Goal: Register for event/course

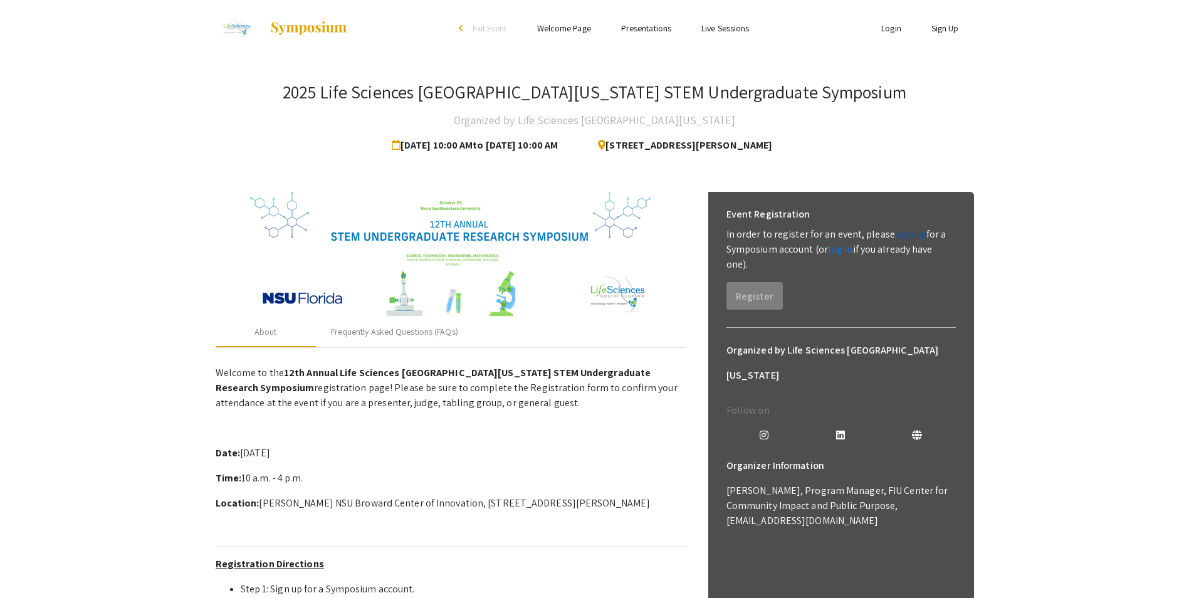
click at [902, 230] on link "sign up" at bounding box center [910, 233] width 31 height 13
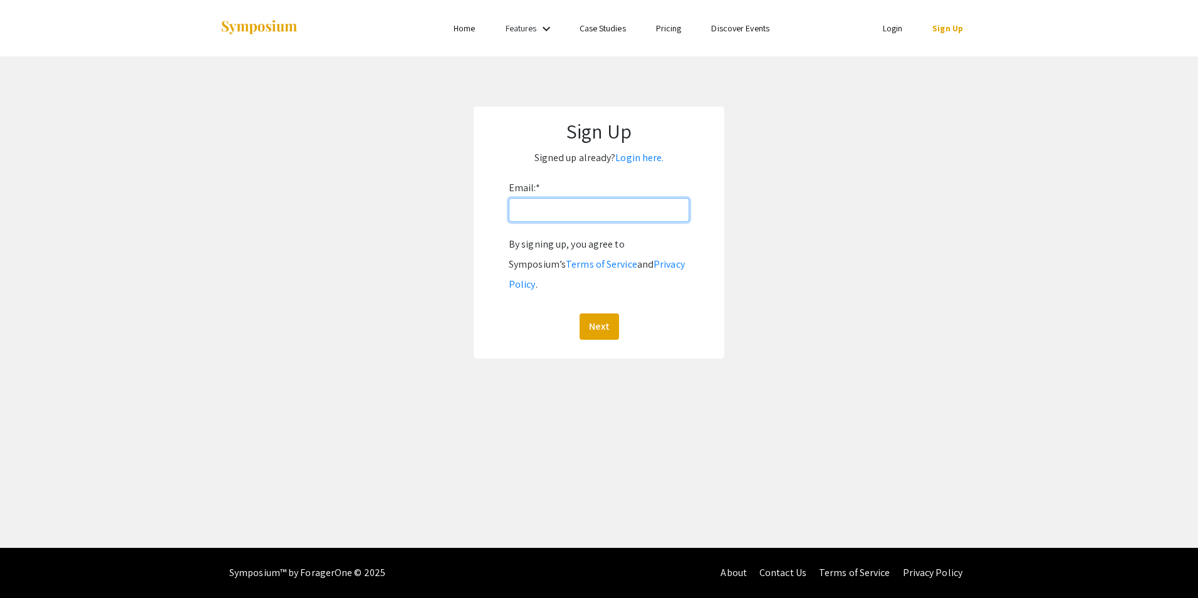
click at [564, 209] on input "Email: *" at bounding box center [599, 210] width 180 height 24
type input "[EMAIL_ADDRESS][DOMAIN_NAME]"
click at [597, 313] on button "Next" at bounding box center [599, 326] width 39 height 26
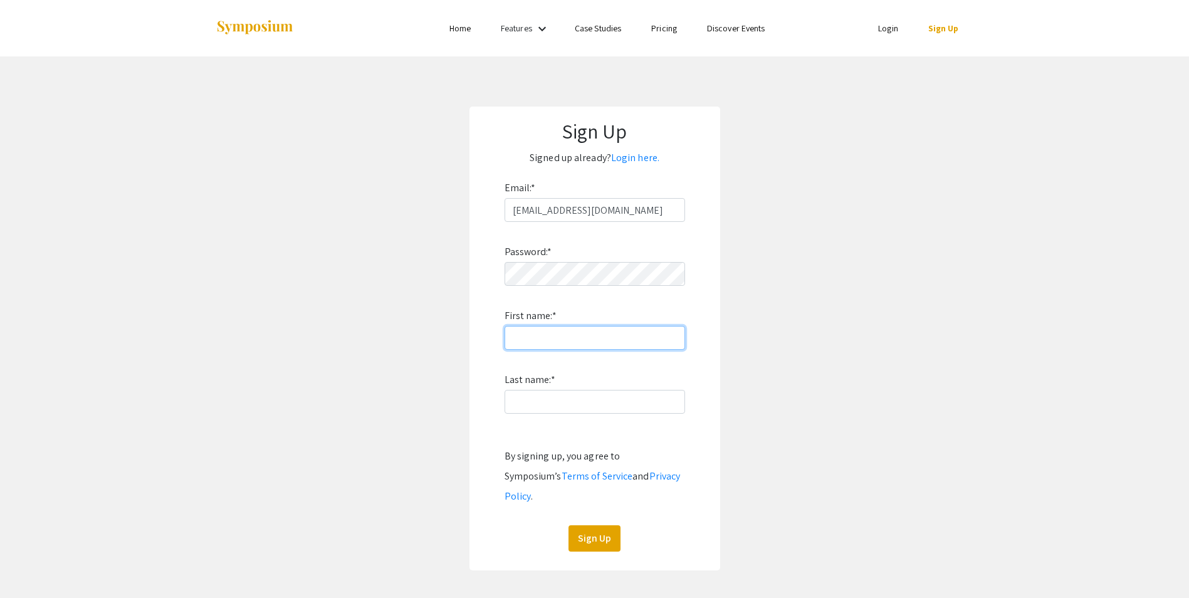
click at [563, 338] on input "First name: *" at bounding box center [594, 338] width 180 height 24
type input "[PERSON_NAME]"
type input "Wisdom"
click at [595, 525] on button "Sign Up" at bounding box center [594, 538] width 52 height 26
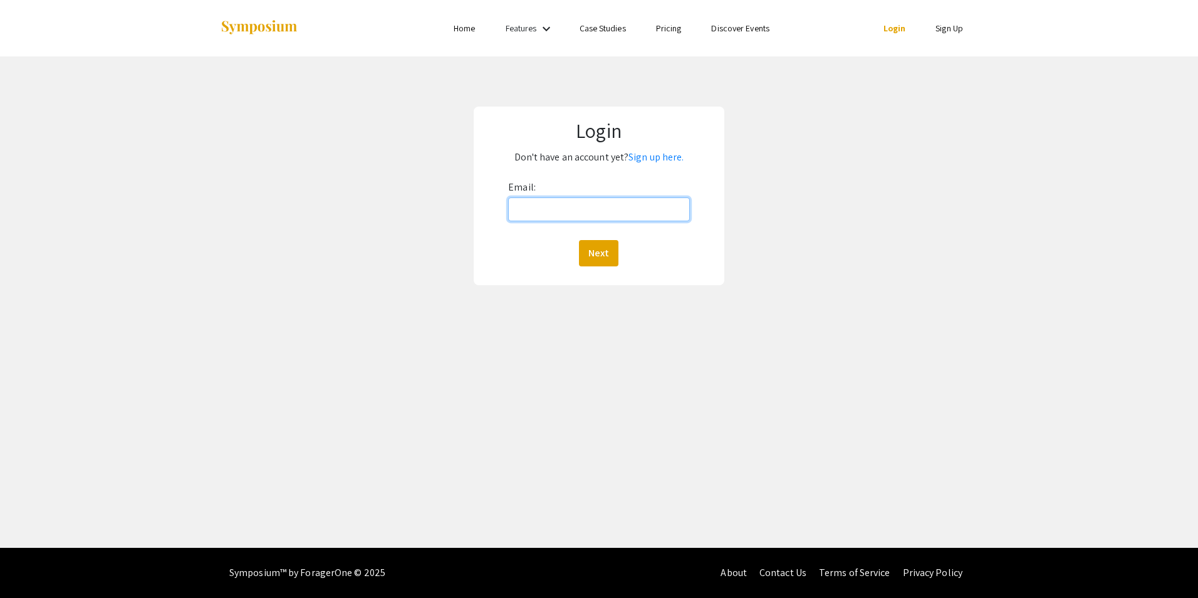
click at [607, 211] on input "Email:" at bounding box center [598, 209] width 181 height 24
type input "[EMAIL_ADDRESS][DOMAIN_NAME]"
click at [603, 257] on button "Next" at bounding box center [598, 253] width 39 height 26
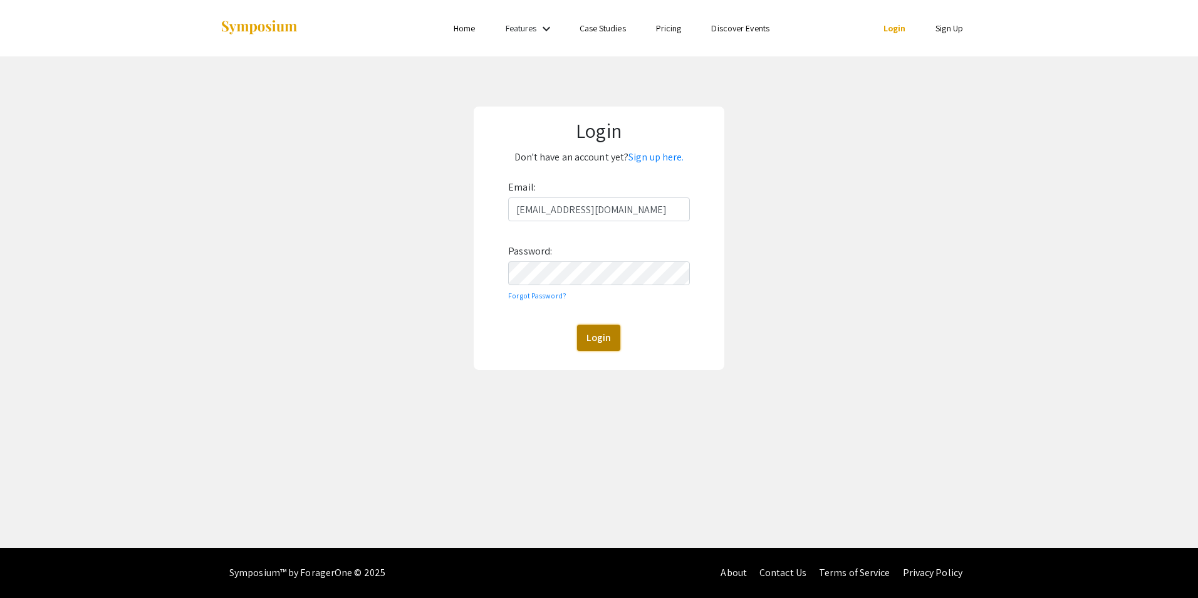
click at [592, 340] on button "Login" at bounding box center [598, 338] width 43 height 26
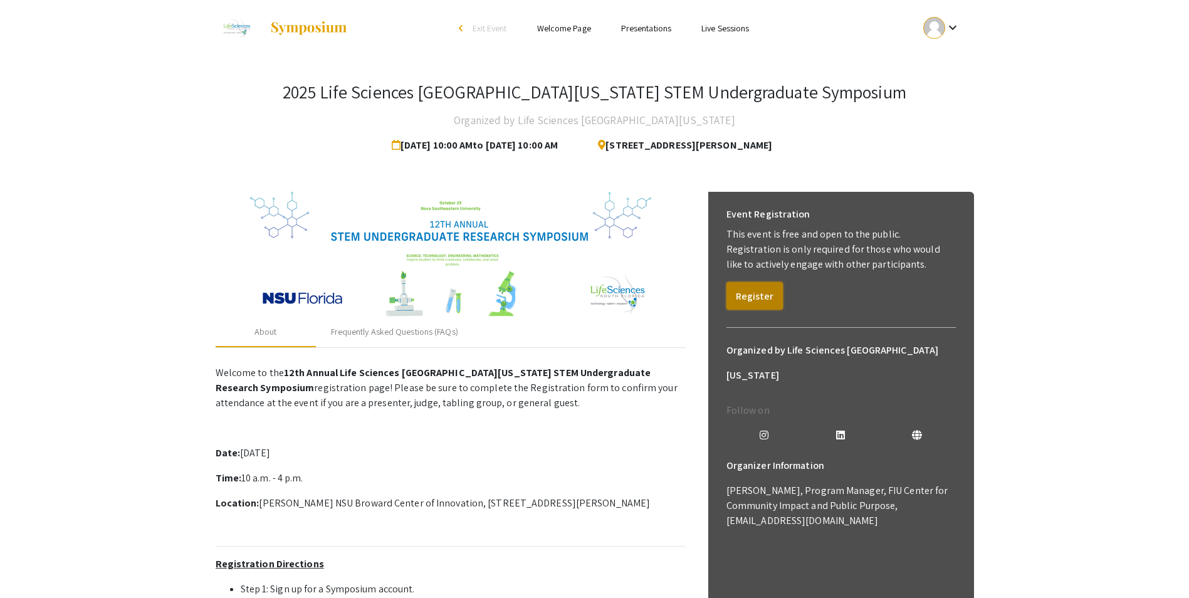
click at [761, 296] on button "Register" at bounding box center [754, 296] width 56 height 28
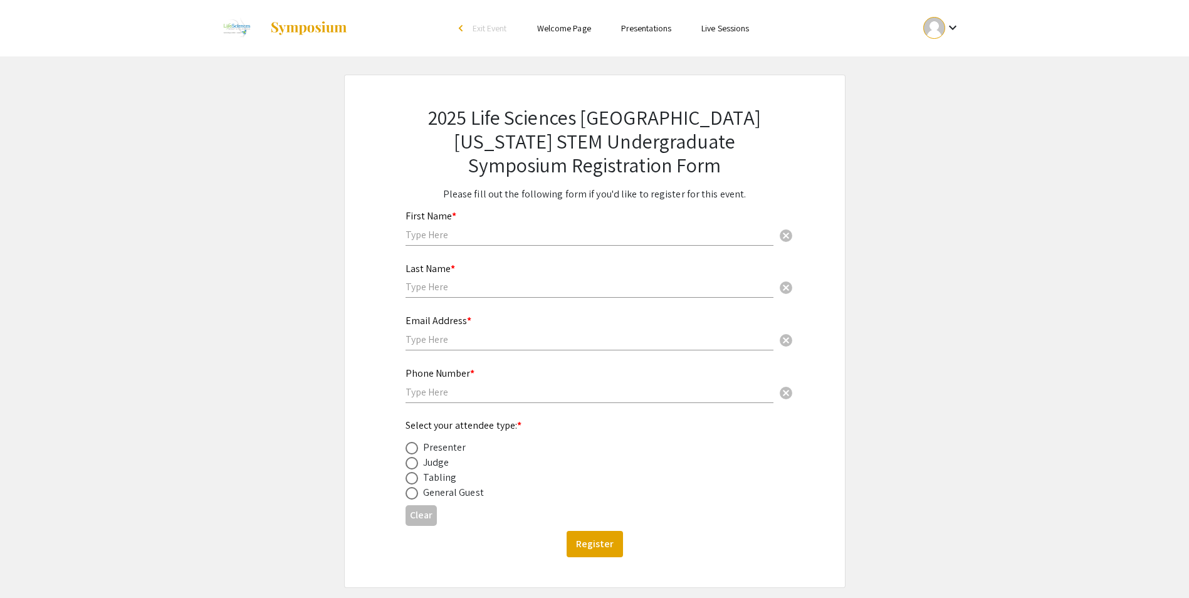
click at [536, 229] on input "text" at bounding box center [589, 234] width 368 height 13
type input "[PERSON_NAME]"
click at [471, 277] on div "Last Name * cancel" at bounding box center [589, 275] width 368 height 48
click at [401, 286] on div "Last Name * wisdom cancel This field is required." at bounding box center [594, 287] width 397 height 53
drag, startPoint x: 405, startPoint y: 287, endPoint x: 412, endPoint y: 287, distance: 6.9
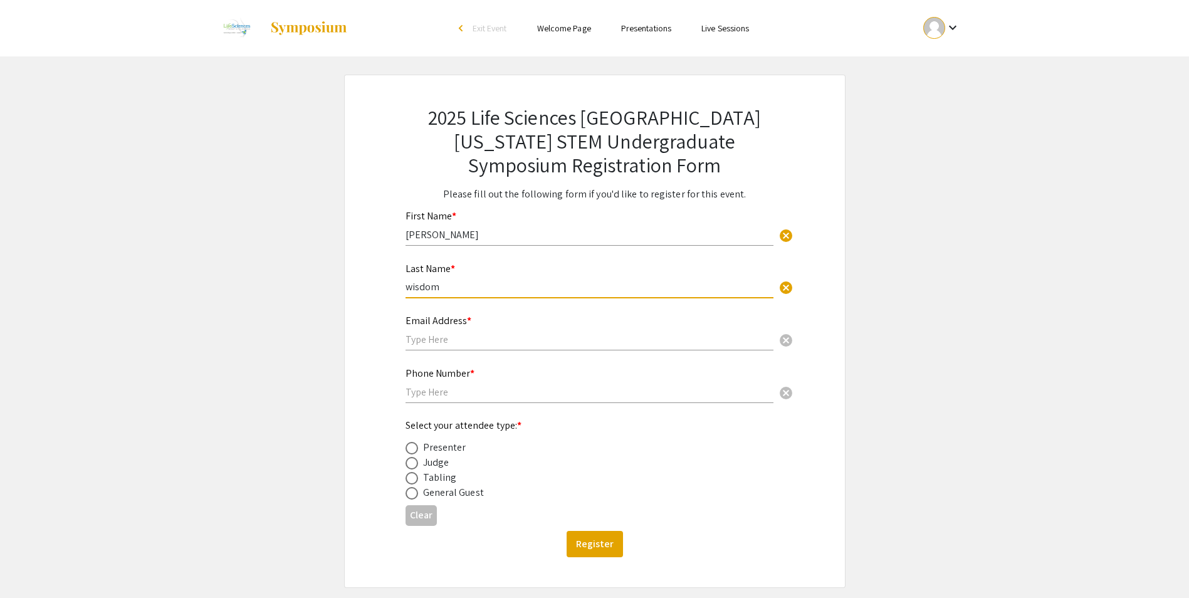
click at [412, 287] on input "wisdom" at bounding box center [589, 286] width 368 height 13
type input "Wisdom"
click at [450, 336] on input "text" at bounding box center [589, 339] width 368 height 13
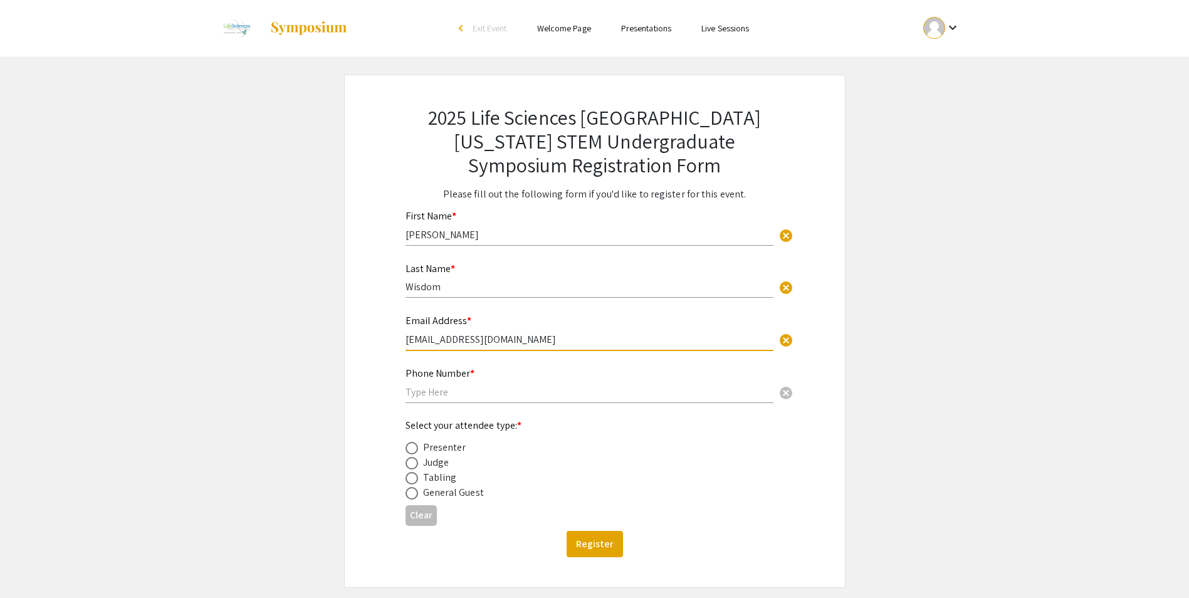
type input "[EMAIL_ADDRESS][DOMAIN_NAME]"
click at [437, 395] on input "text" at bounding box center [589, 391] width 368 height 13
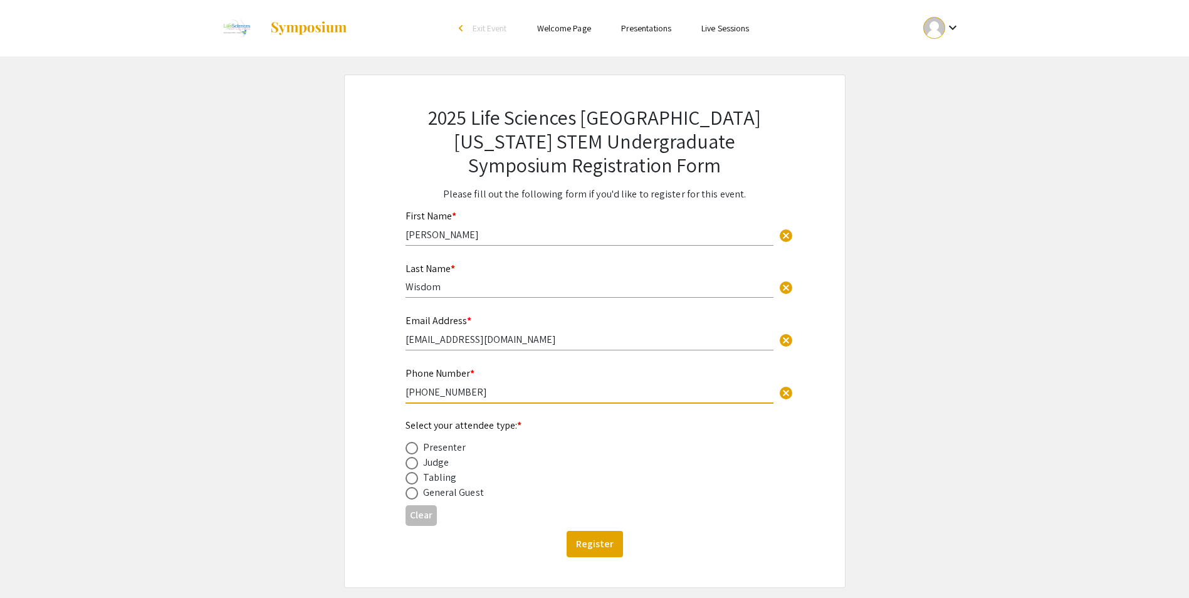
type input "954 2243235"
click at [415, 466] on span at bounding box center [411, 463] width 13 height 13
click at [415, 466] on input "radio" at bounding box center [411, 463] width 13 height 13
radio input "true"
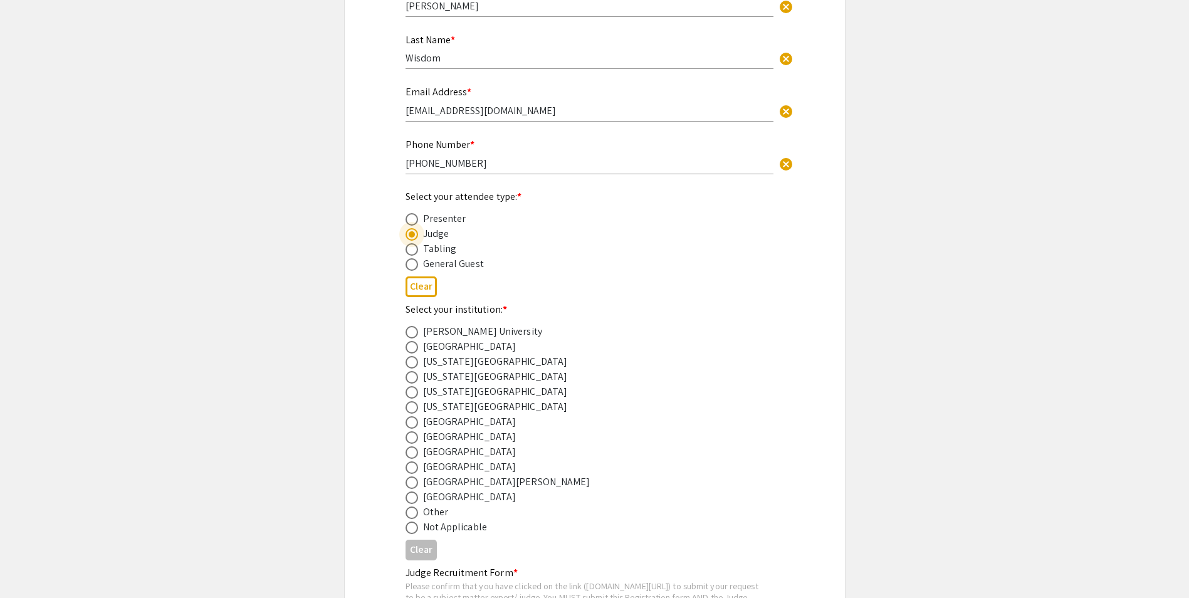
scroll to position [251, 0]
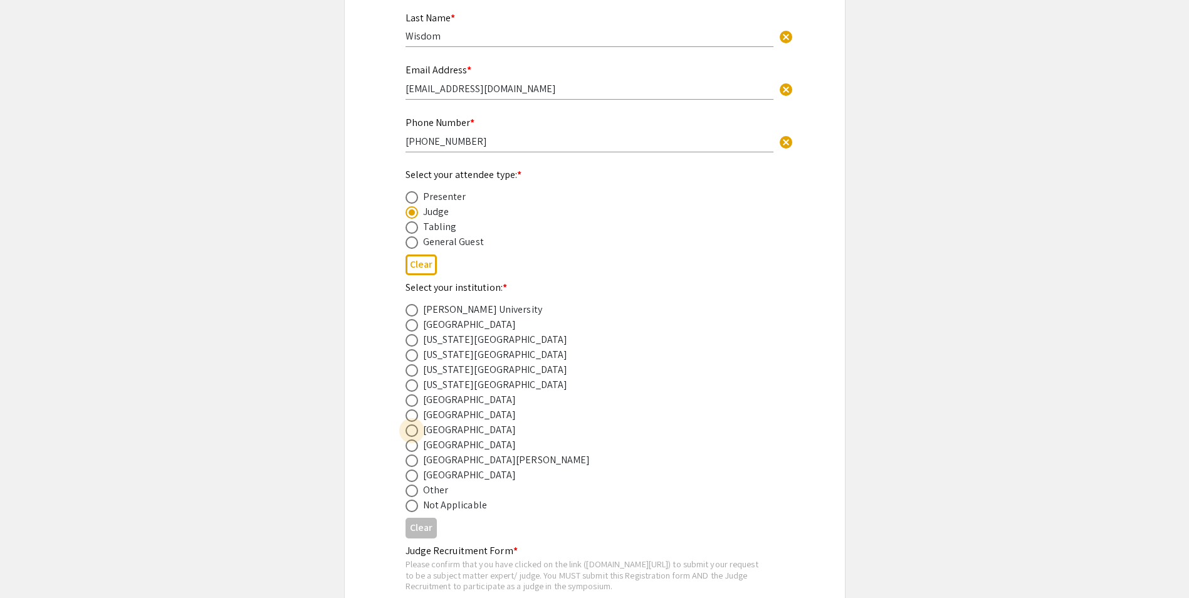
click at [409, 431] on span at bounding box center [411, 430] width 13 height 13
click at [409, 431] on input "radio" at bounding box center [411, 430] width 13 height 13
radio input "true"
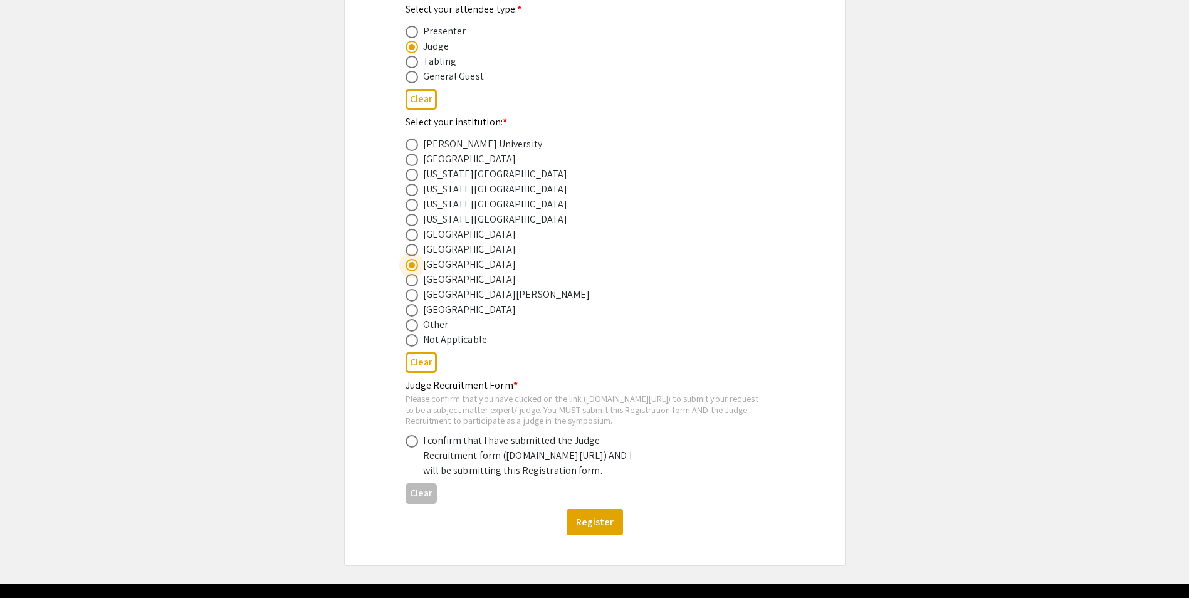
scroll to position [439, 0]
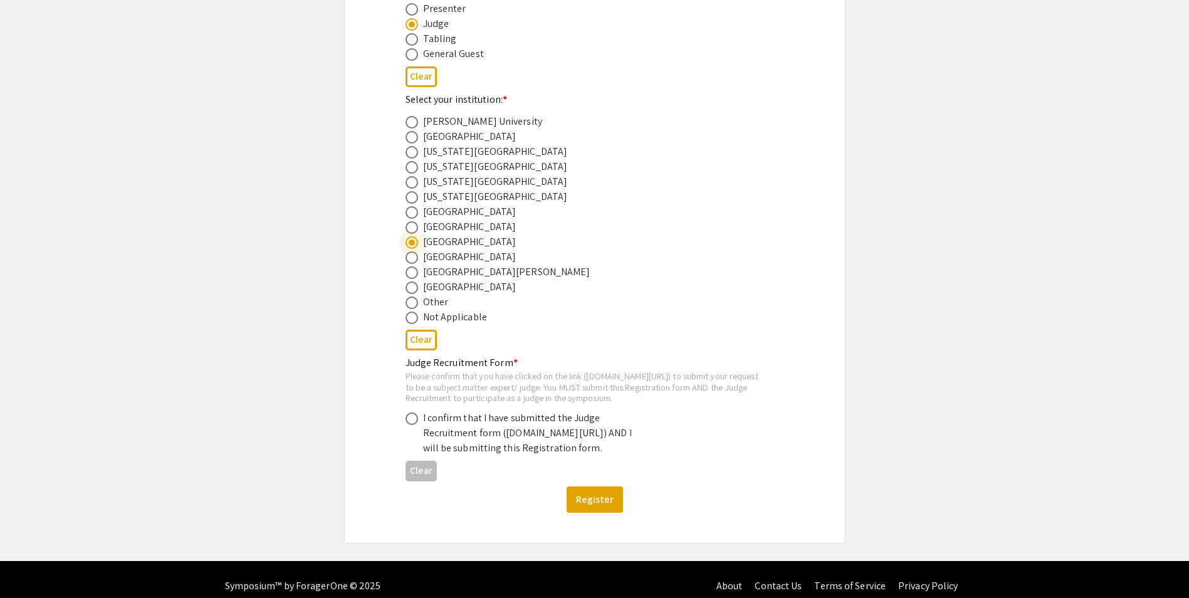
click at [415, 425] on span at bounding box center [411, 418] width 13 height 13
click at [415, 425] on input "radio" at bounding box center [411, 418] width 13 height 13
radio input "true"
click at [602, 513] on button "Register" at bounding box center [595, 499] width 56 height 26
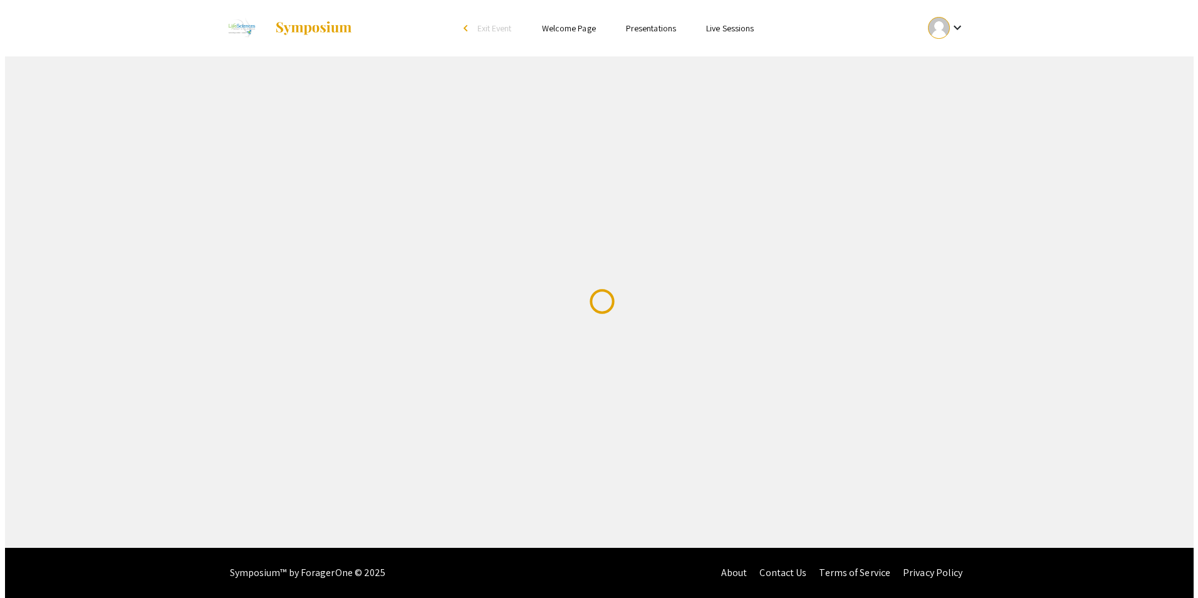
scroll to position [0, 0]
